Goal: Find specific page/section: Find specific page/section

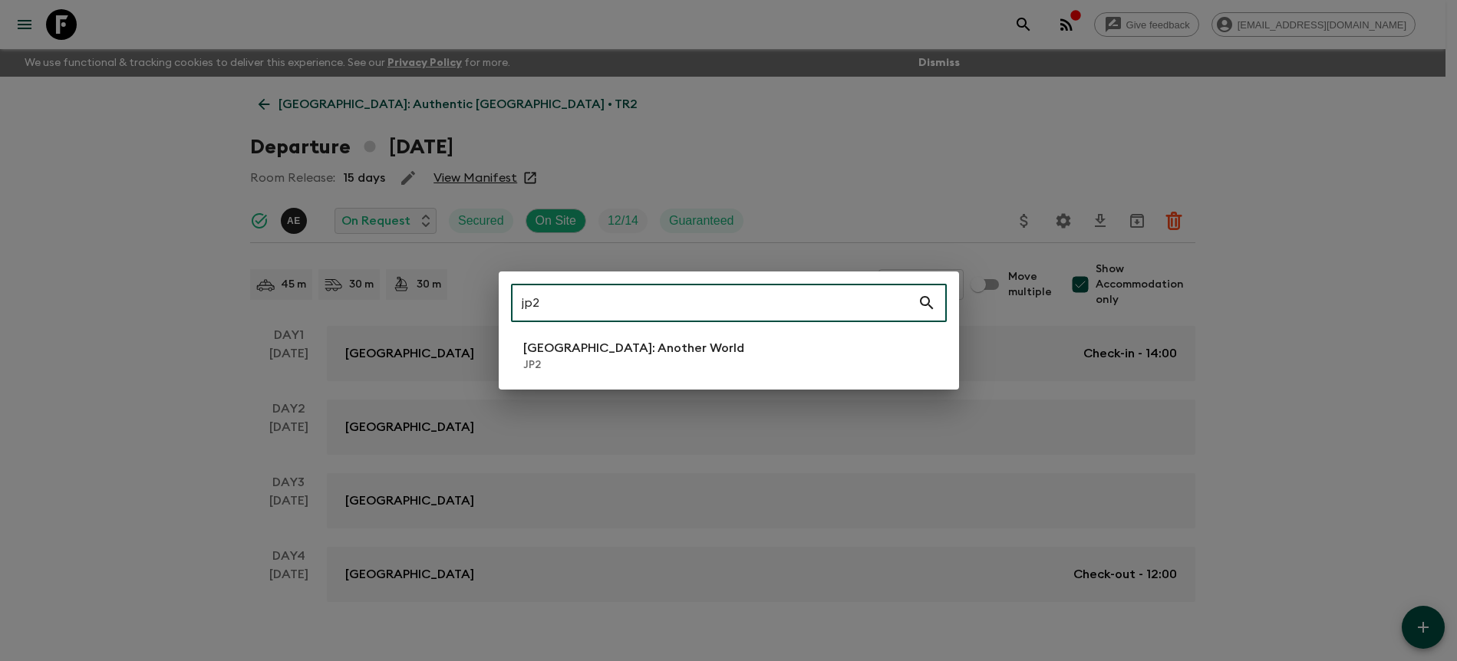
type input "jp2"
click at [684, 341] on li "[GEOGRAPHIC_DATA]: Another World JP2" at bounding box center [729, 355] width 436 height 43
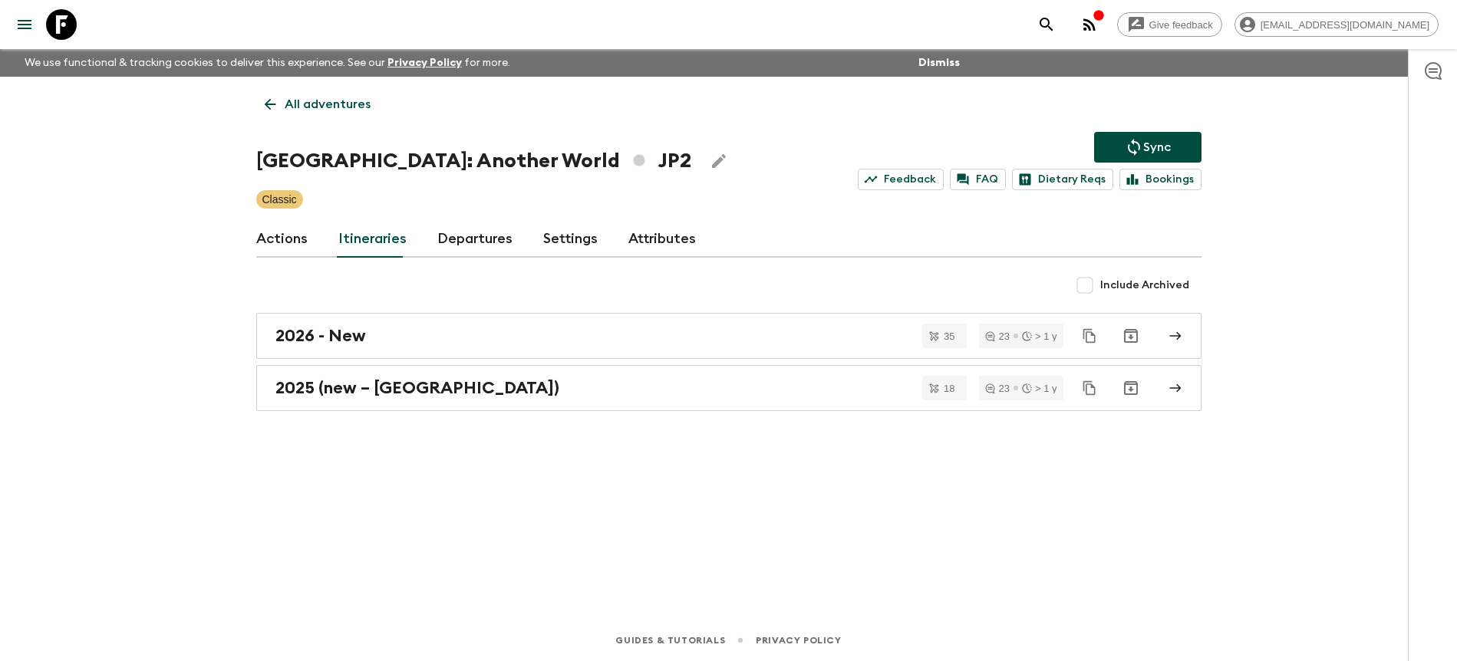
click at [465, 250] on link "Departures" at bounding box center [474, 239] width 75 height 37
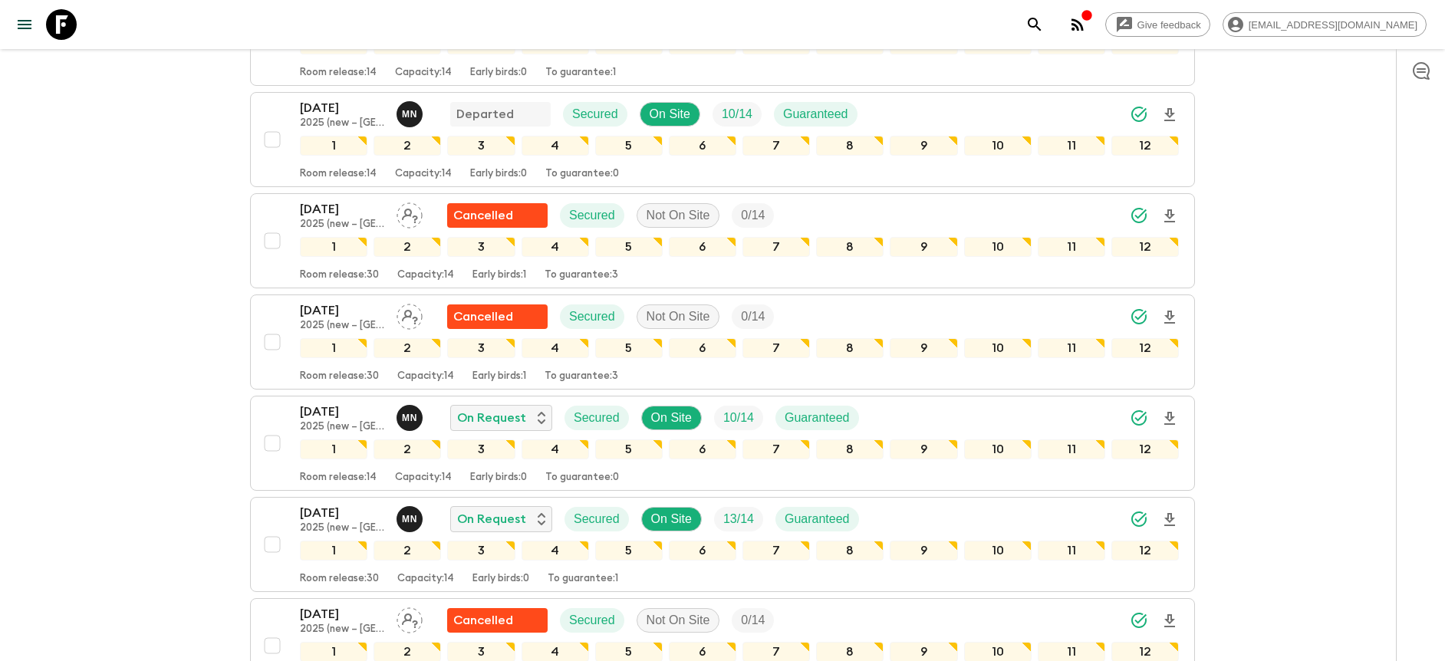
scroll to position [383, 0]
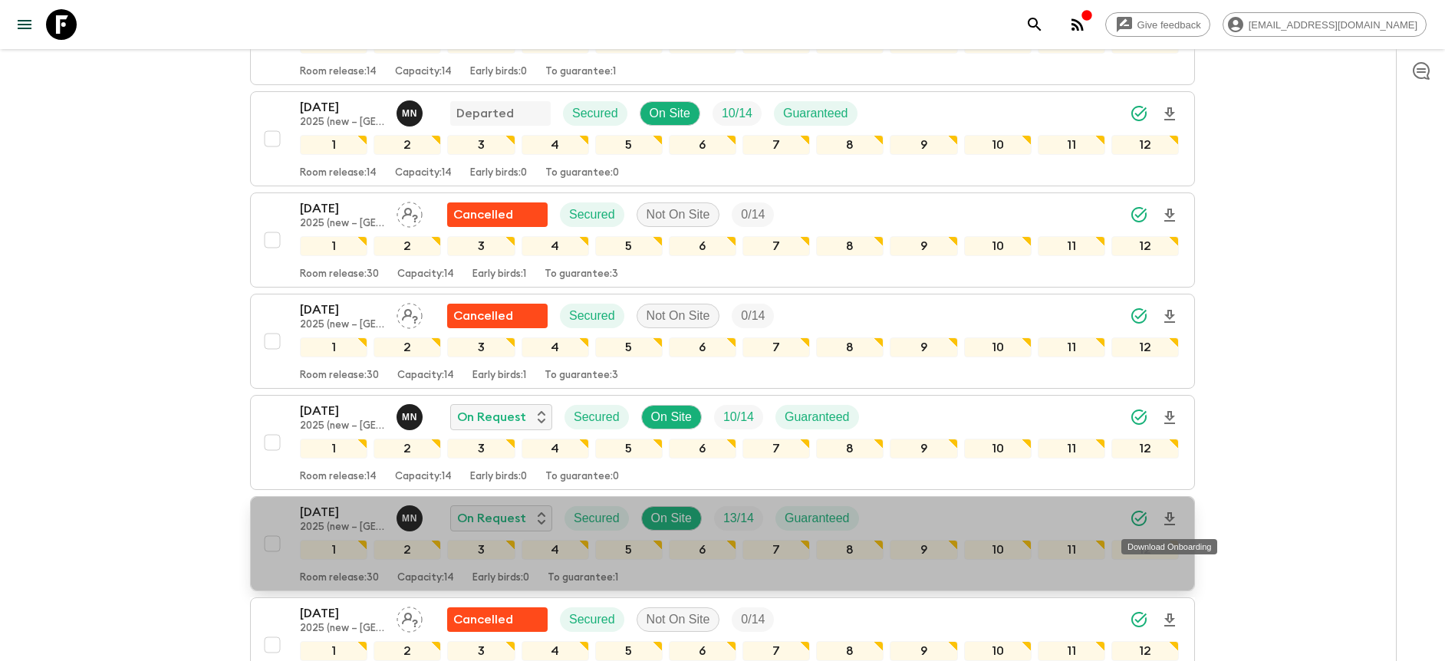
click at [1171, 512] on icon "Download Onboarding" at bounding box center [1170, 519] width 18 height 18
